Goal: Ask a question

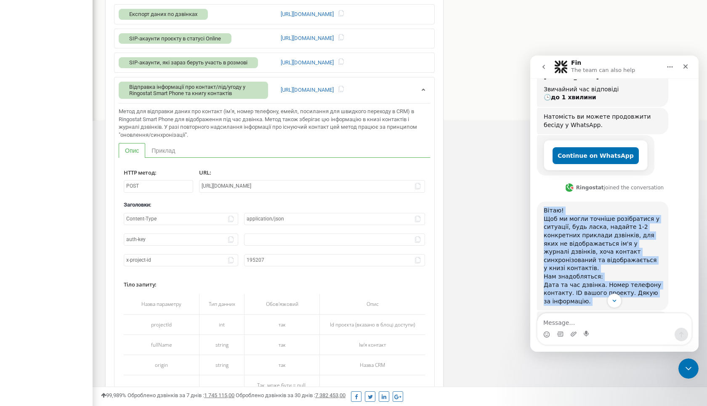
scroll to position [269, 0]
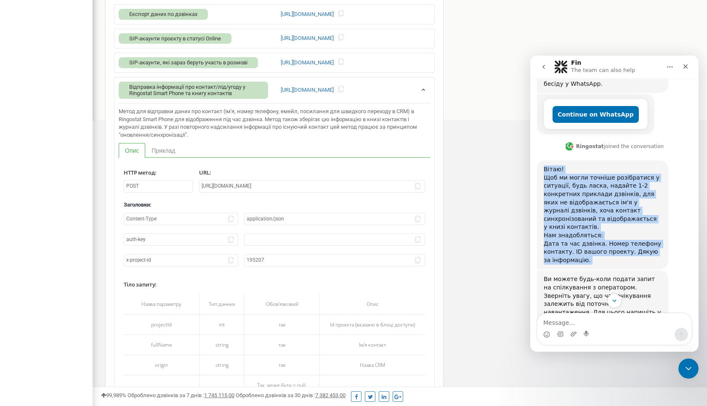
drag, startPoint x: 543, startPoint y: 233, endPoint x: 607, endPoint y: 218, distance: 65.5
click at [607, 218] on div "Вітаю! Щоб ми могли точніше розібратися у ситуації, будь ласка, надайте 1-2 кон…" at bounding box center [602, 214] width 131 height 109
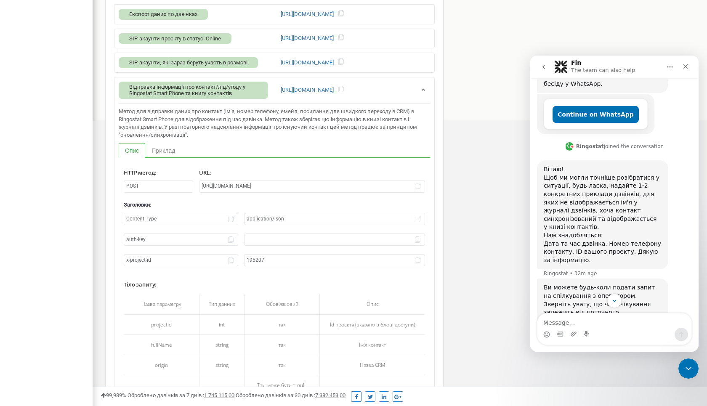
click at [616, 226] on div "Вітаю! Щоб ми могли точніше розібратися у ситуації, будь ласка, надайте 1-2 кон…" at bounding box center [602, 214] width 131 height 109
click at [619, 222] on div "Вітаю! Щоб ми могли точніше розібратися у ситуації, будь ласка, надайте 1-2 кон…" at bounding box center [603, 214] width 118 height 99
click at [619, 221] on div "Вітаю! Щоб ми могли точніше розібратися у ситуації, будь ласка, надайте 1-2 кон…" at bounding box center [603, 214] width 118 height 99
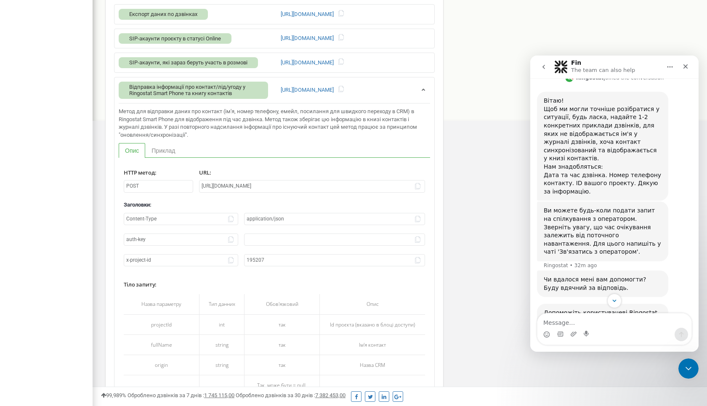
scroll to position [365, 0]
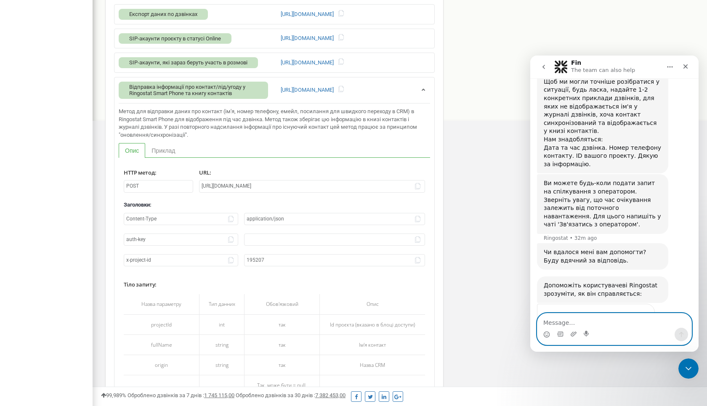
click at [630, 316] on textarea "Message…" at bounding box center [615, 321] width 154 height 14
type textarea "Y"
type textarea "[PERSON_NAME]"
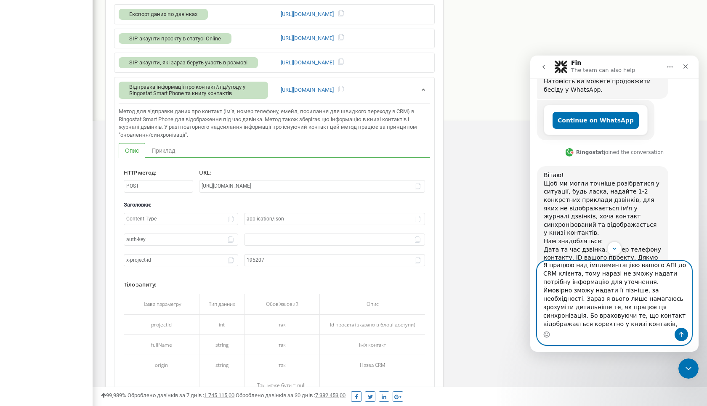
scroll to position [14, 0]
type textarea "Я працюю над імплементацією вашого АПІ до CRM клієнта, тому наразі не зможу над…"
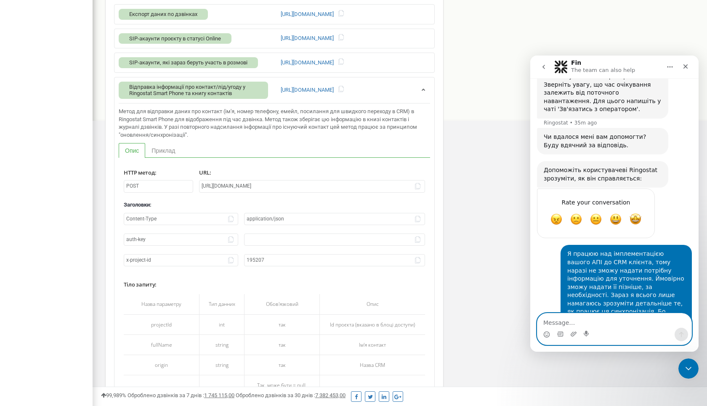
scroll to position [480, 0]
click at [554, 27] on div "Інтеграція з Ringostat API Auth-key: Project id: 195207 Генерувати Опис Api Cal…" at bounding box center [400, 262] width 615 height 952
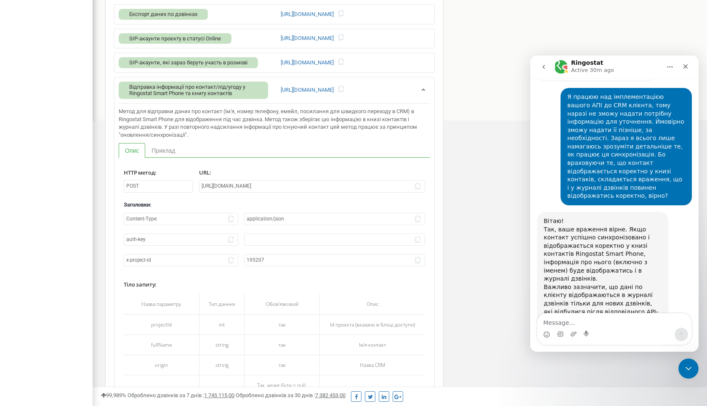
scroll to position [638, 0]
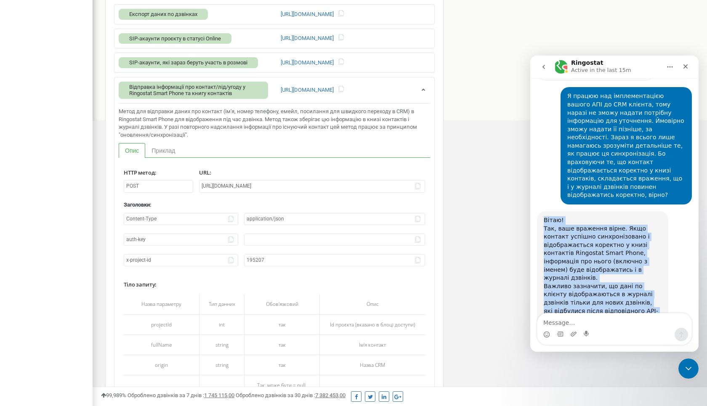
drag, startPoint x: 544, startPoint y: 162, endPoint x: 630, endPoint y: 285, distance: 149.6
click at [630, 285] on div "Вітаю! Так, ваше враження вірне. Якщо контакт успішно синхронізовано і відображ…" at bounding box center [603, 290] width 118 height 149
copy div "Вітаю! Так, ваше враження вірне. Якщо контакт успішно синхронізовано і відображ…"
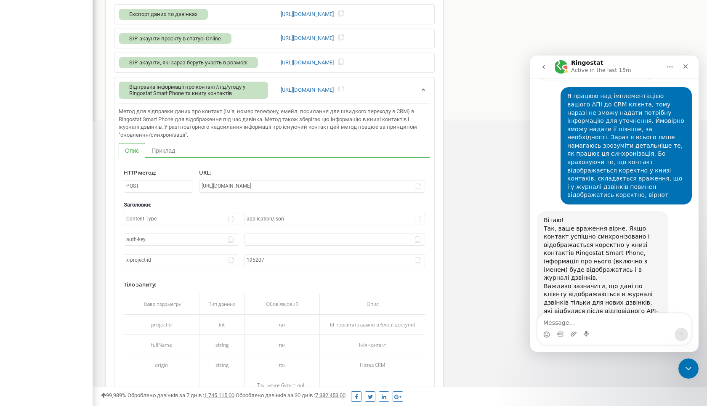
click at [684, 261] on div "Вітаю! Так, ваше враження вірне. Якщо контакт успішно синхронізовано і відображ…" at bounding box center [614, 299] width 155 height 177
click at [604, 216] on div "Вітаю! Так, ваше враження вірне. Якщо контакт успішно синхронізовано і відображ…" at bounding box center [603, 290] width 118 height 149
click at [605, 307] on div "Вітаю! Так, ваше враження вірне. Якщо контакт успішно синхронізовано і відображ…" at bounding box center [614, 299] width 155 height 177
click at [606, 322] on textarea "Message…" at bounding box center [615, 321] width 154 height 14
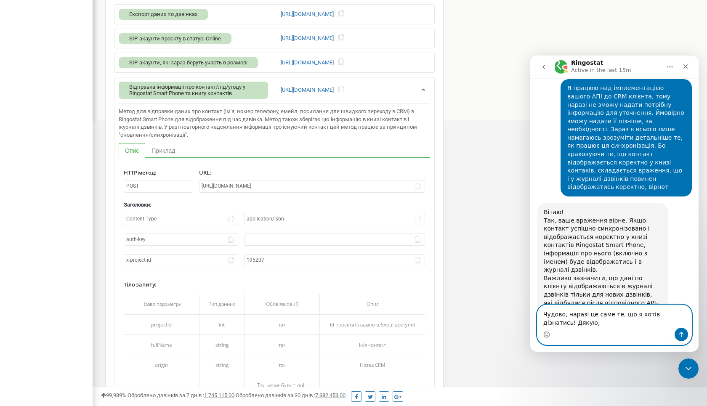
scroll to position [646, 0]
type textarea "Чудово, наразі це саме те, що я хотів дізнатись! Дякую, гарного вечора!"
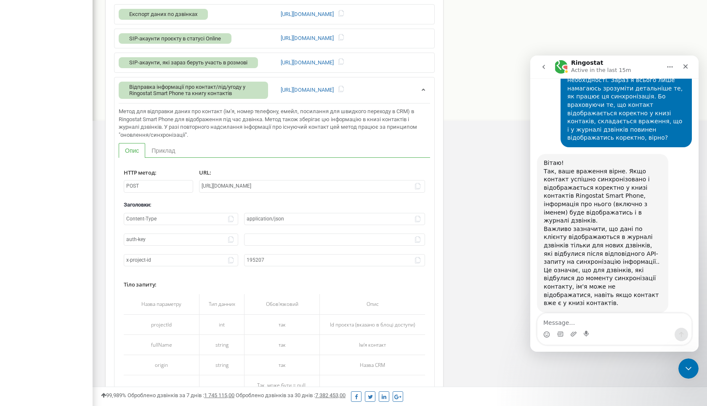
scroll to position [696, 0]
